Goal: Transaction & Acquisition: Purchase product/service

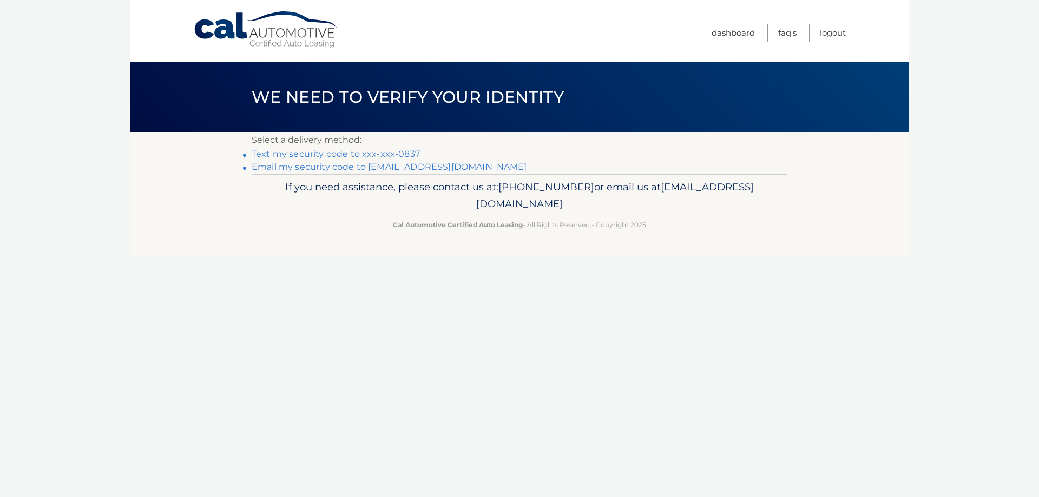
click at [371, 154] on link "Text my security code to xxx-xxx-0837" at bounding box center [336, 154] width 168 height 10
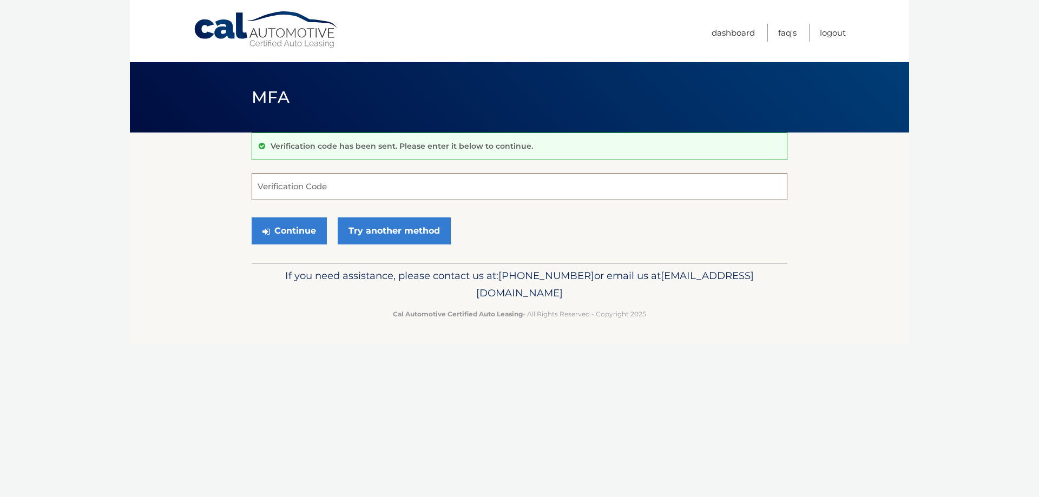
click at [346, 192] on input "Verification Code" at bounding box center [520, 186] width 536 height 27
type input "888931"
click at [296, 233] on button "Continue" at bounding box center [289, 231] width 75 height 27
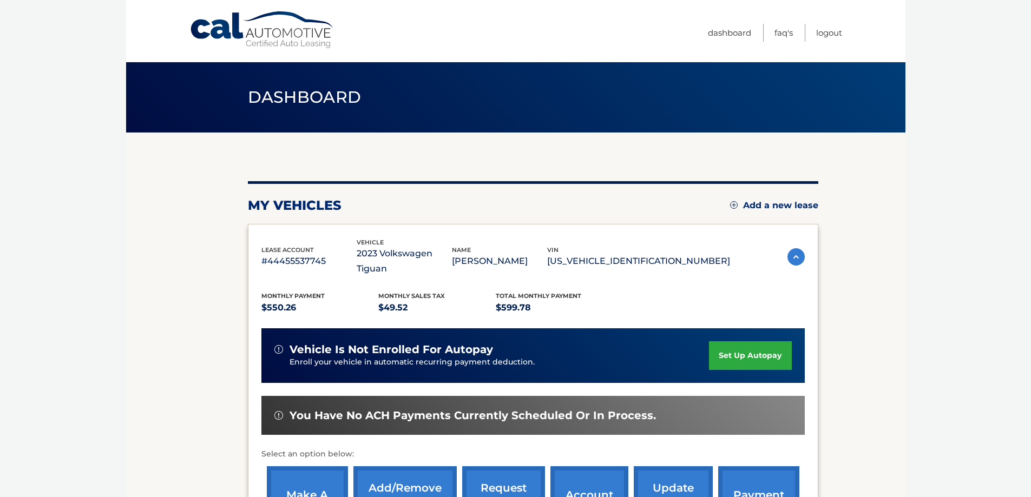
click at [316, 479] on link "make a payment" at bounding box center [307, 502] width 81 height 71
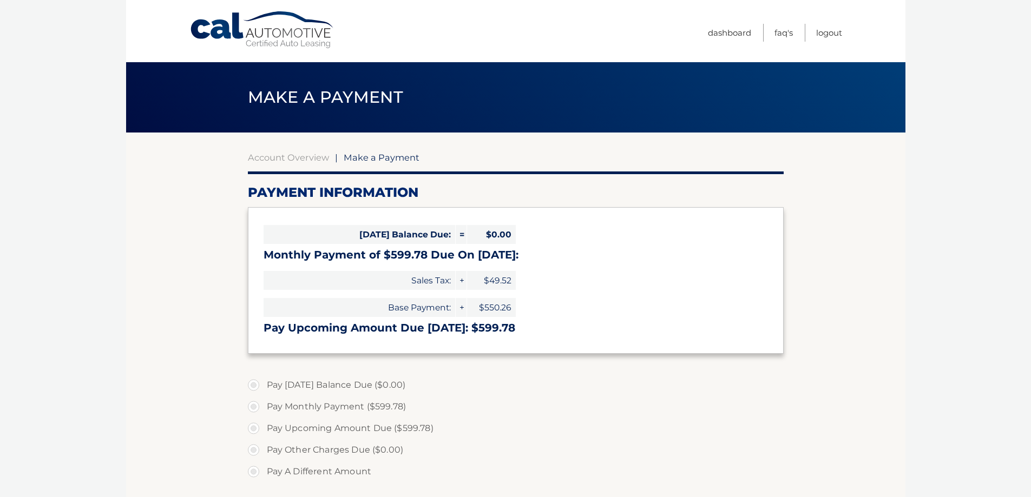
select select "ZDcxMjc2OWItM2FiZC00ZGEyLTkwMTgtMjJjYzI0ZDkyYjc4"
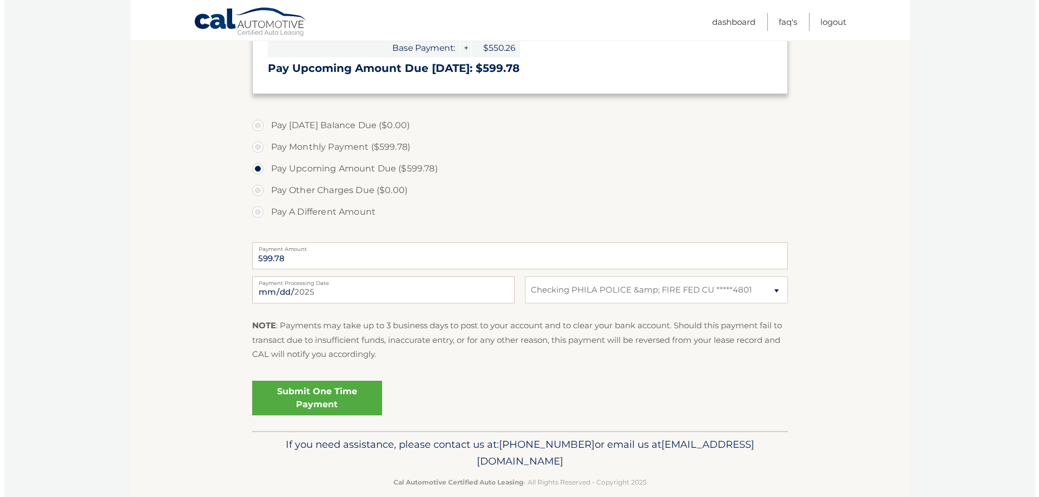
scroll to position [271, 0]
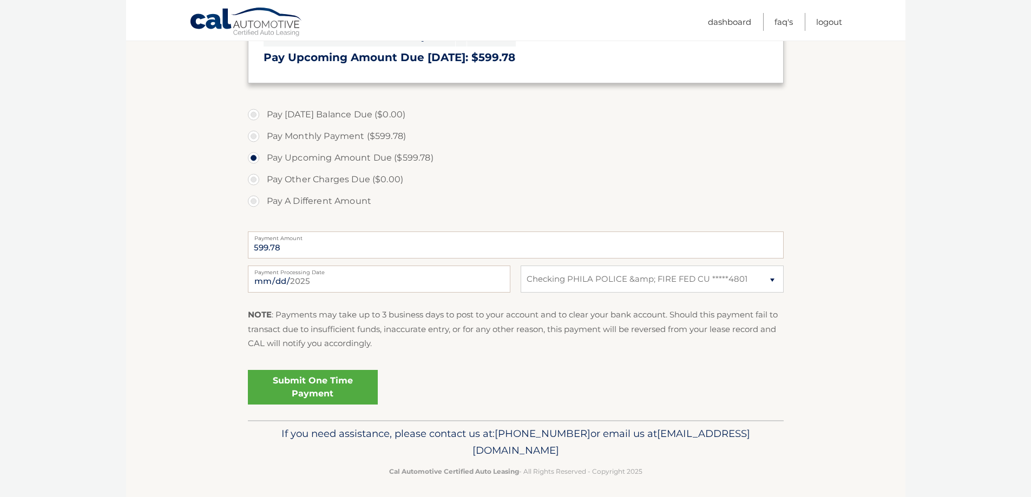
click at [333, 389] on link "Submit One Time Payment" at bounding box center [313, 387] width 130 height 35
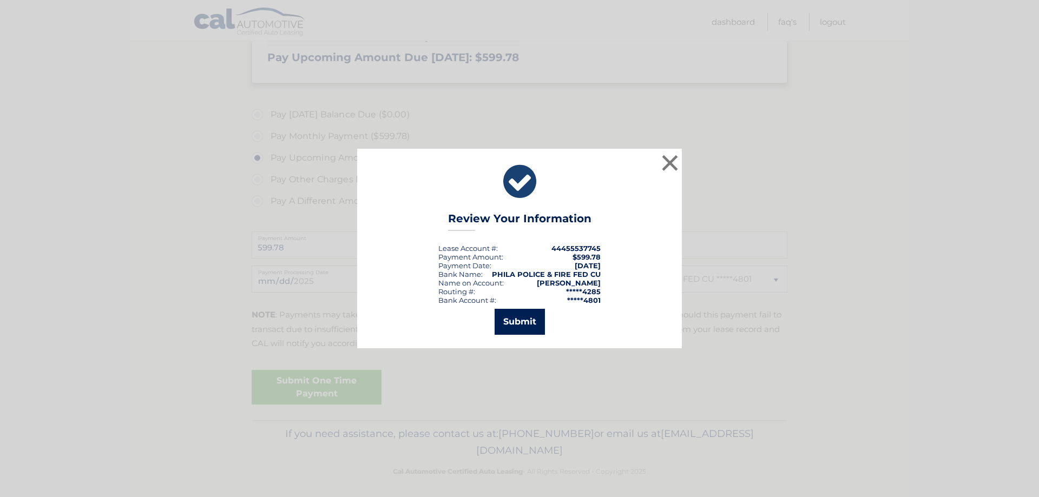
click at [521, 320] on button "Submit" at bounding box center [520, 322] width 50 height 26
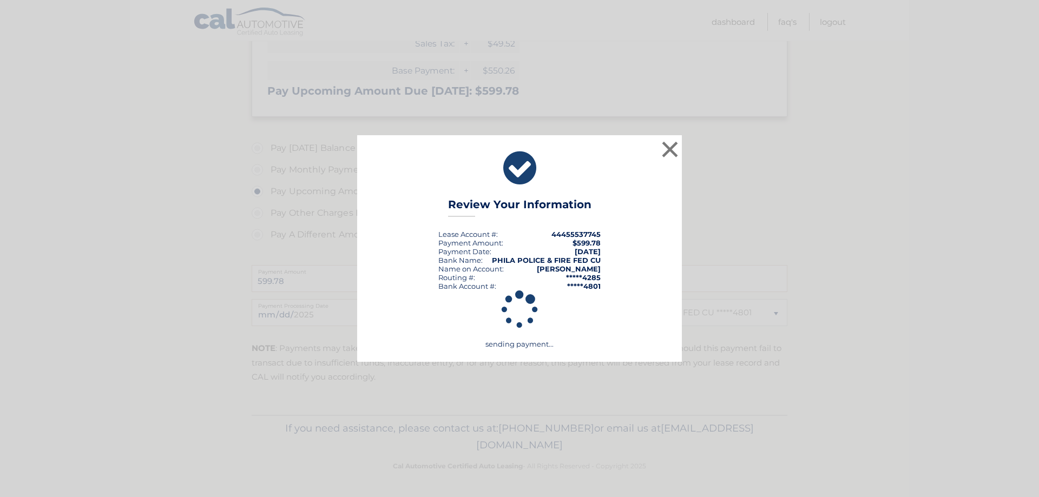
scroll to position [237, 0]
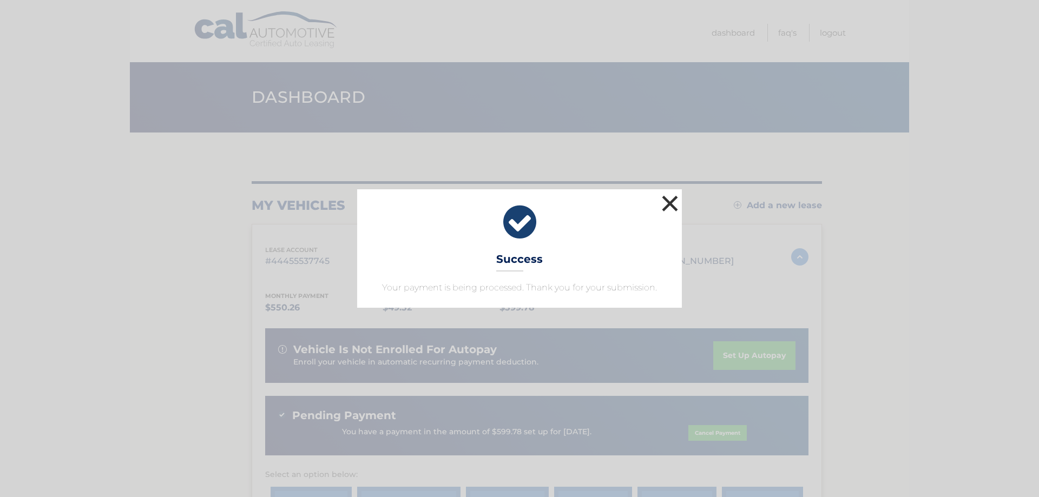
click at [668, 201] on button "×" at bounding box center [670, 204] width 22 height 22
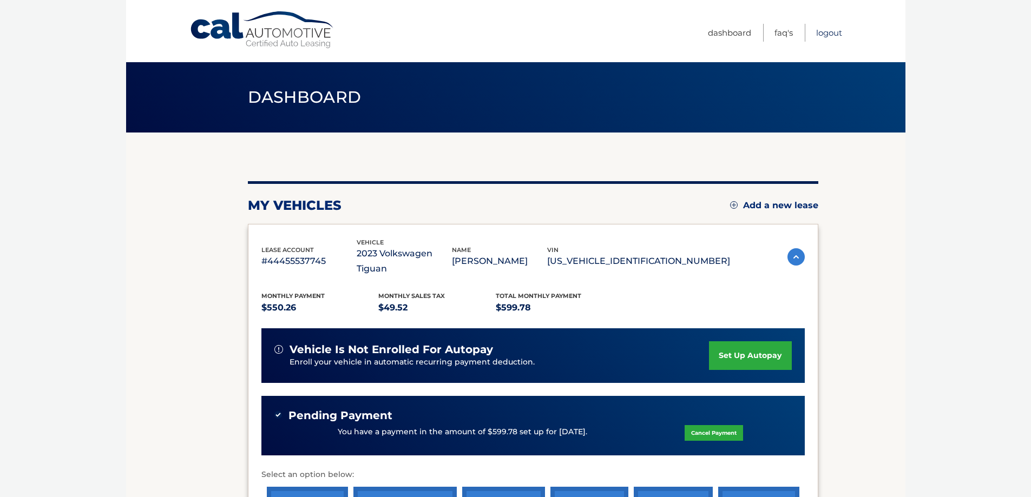
click at [828, 30] on link "Logout" at bounding box center [829, 33] width 26 height 18
